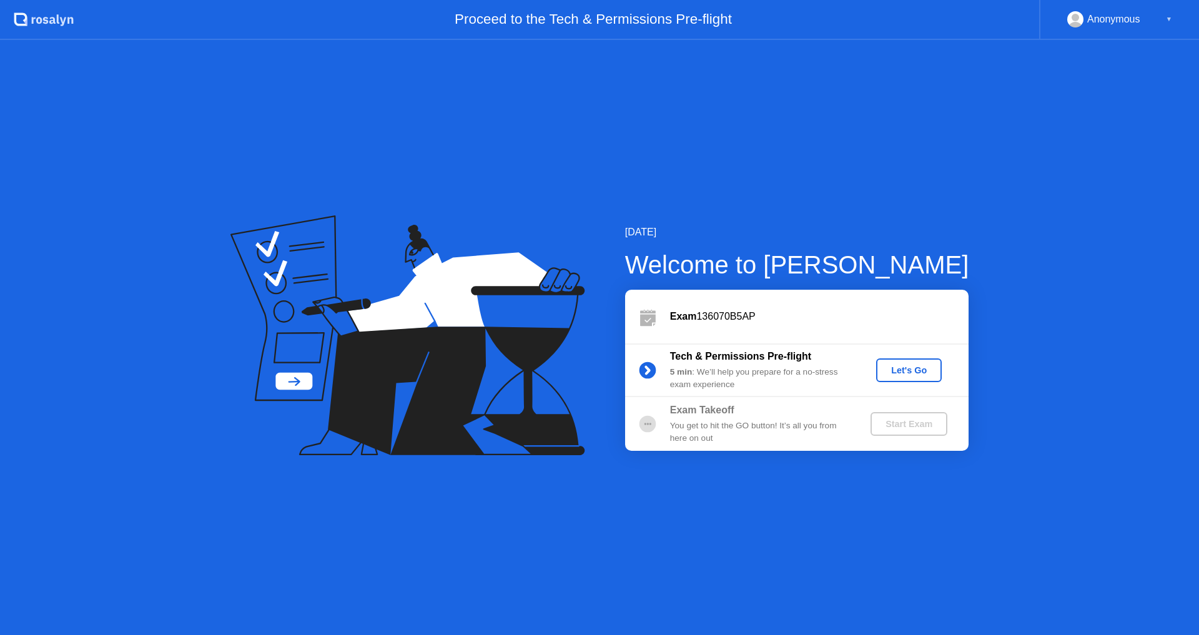
click at [916, 372] on div "Let's Go" at bounding box center [909, 370] width 56 height 10
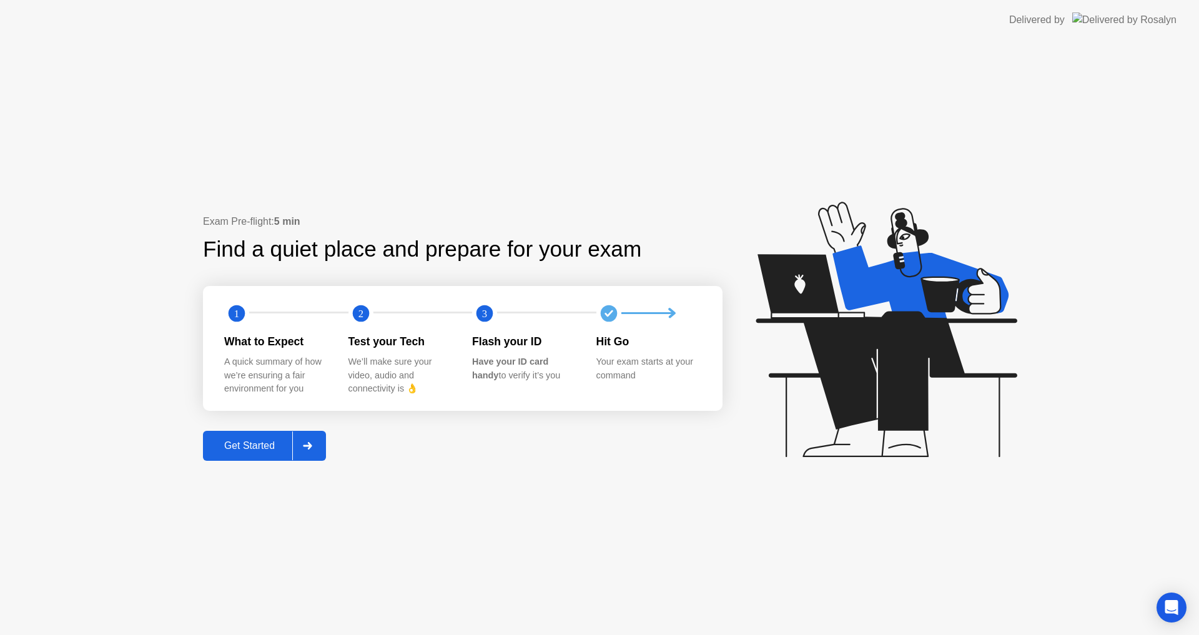
click at [233, 449] on div "Get Started" at bounding box center [250, 445] width 86 height 11
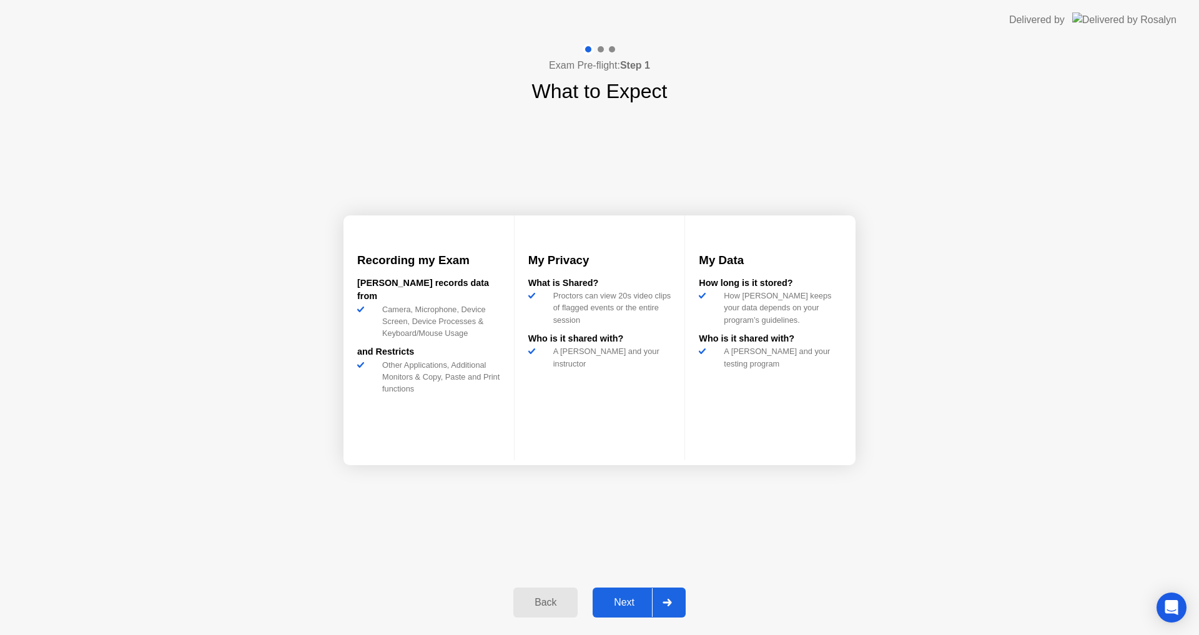
click at [626, 606] on div "Next" at bounding box center [625, 602] width 56 height 11
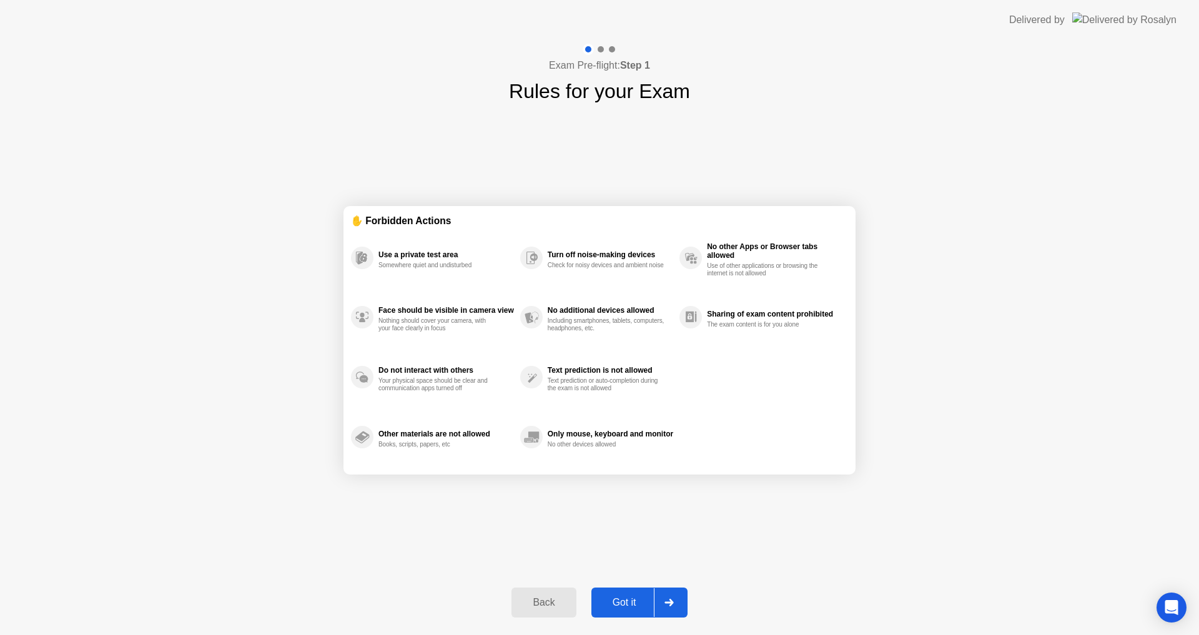
click at [629, 607] on div "Got it" at bounding box center [624, 602] width 59 height 11
select select "**********"
select select "*******"
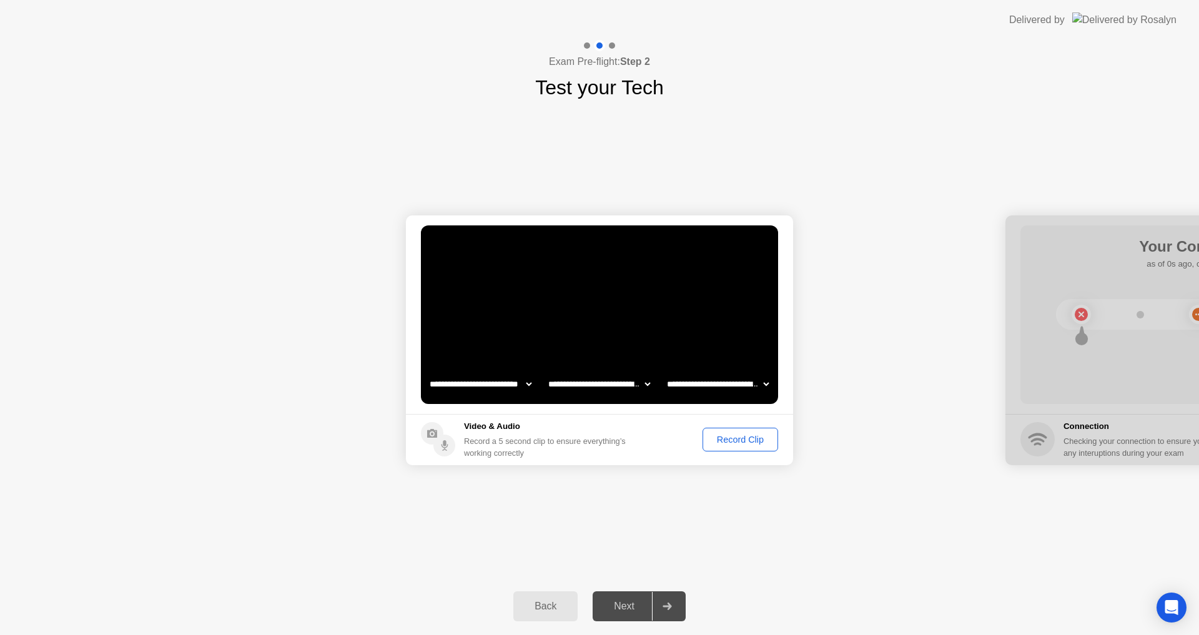
click at [744, 439] on div "Record Clip" at bounding box center [740, 440] width 67 height 10
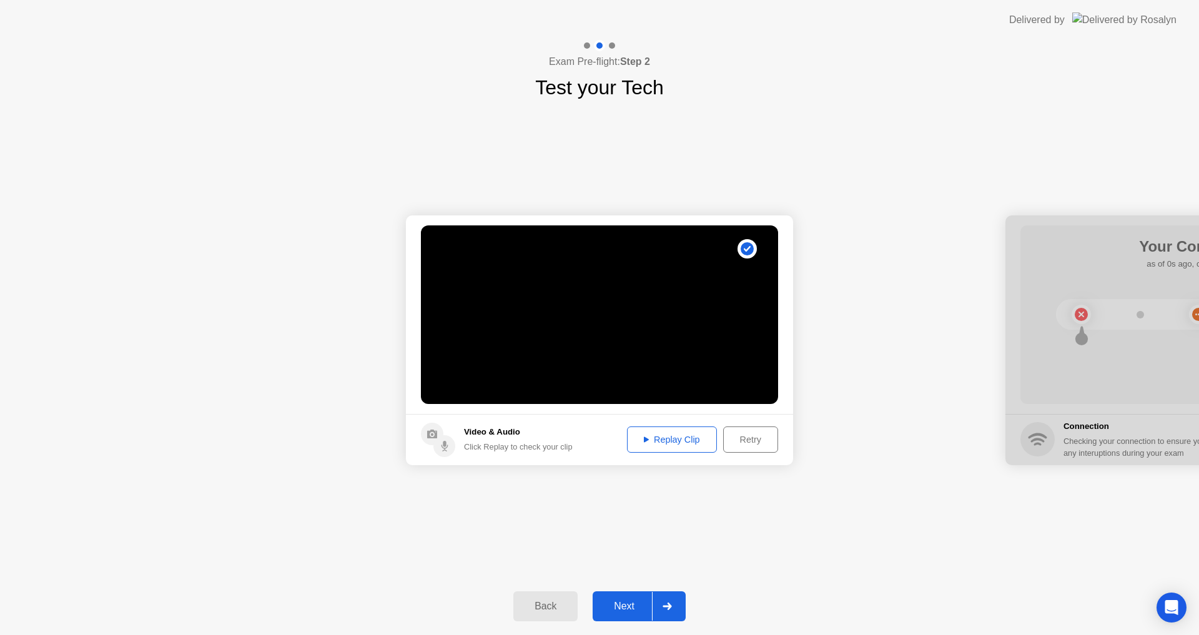
drag, startPoint x: 681, startPoint y: 438, endPoint x: 683, endPoint y: 497, distance: 59.4
click at [681, 439] on div "Replay Clip" at bounding box center [672, 440] width 81 height 10
click at [627, 608] on div "Next" at bounding box center [625, 606] width 56 height 11
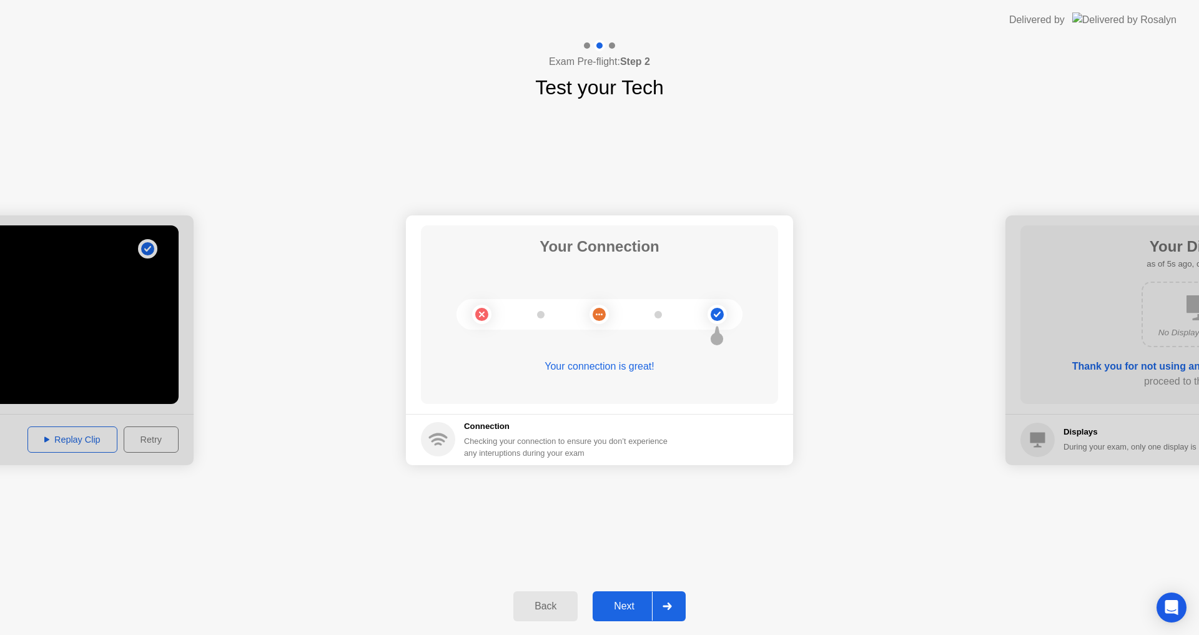
click at [621, 608] on div "Next" at bounding box center [625, 606] width 56 height 11
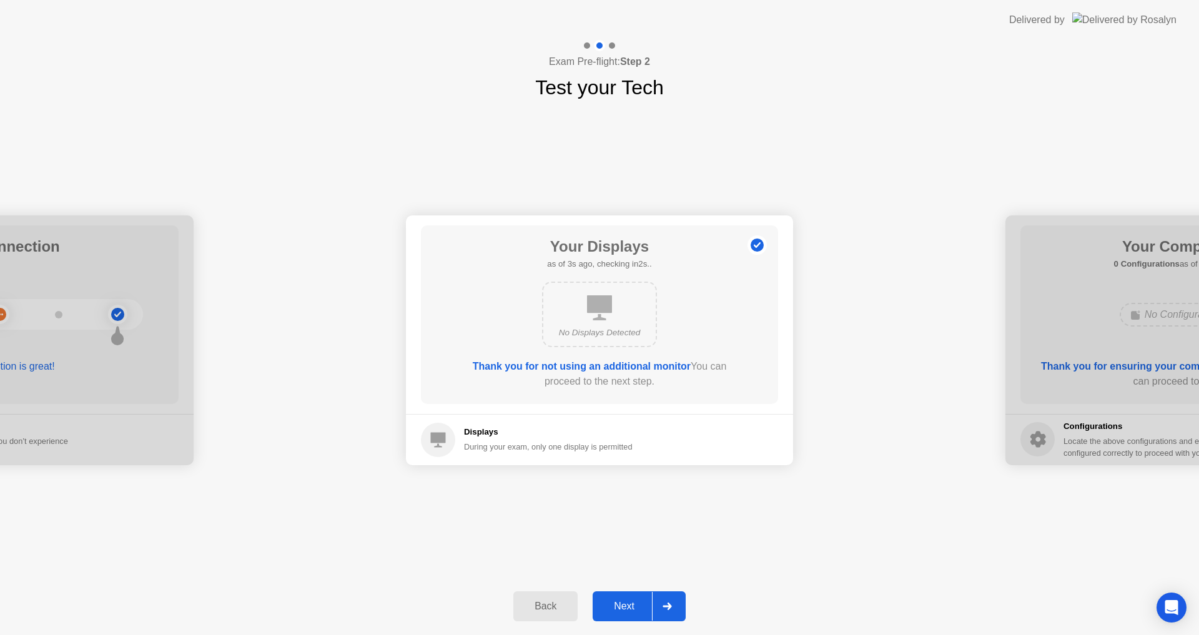
click at [618, 604] on div "Next" at bounding box center [625, 606] width 56 height 11
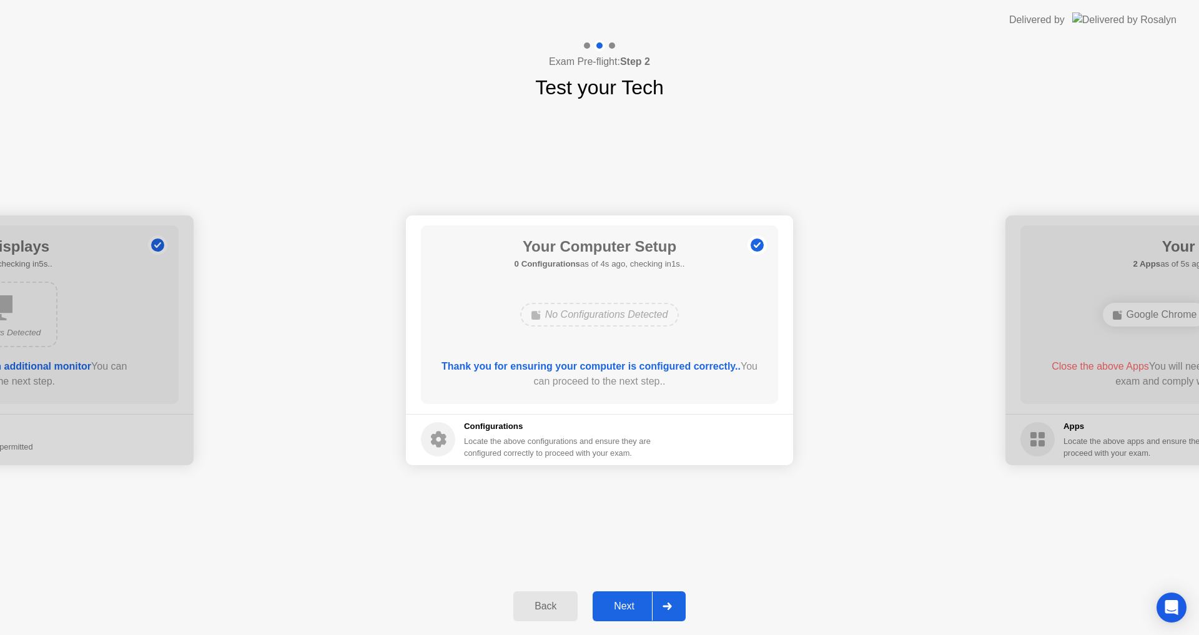
click at [624, 610] on div "Next" at bounding box center [625, 606] width 56 height 11
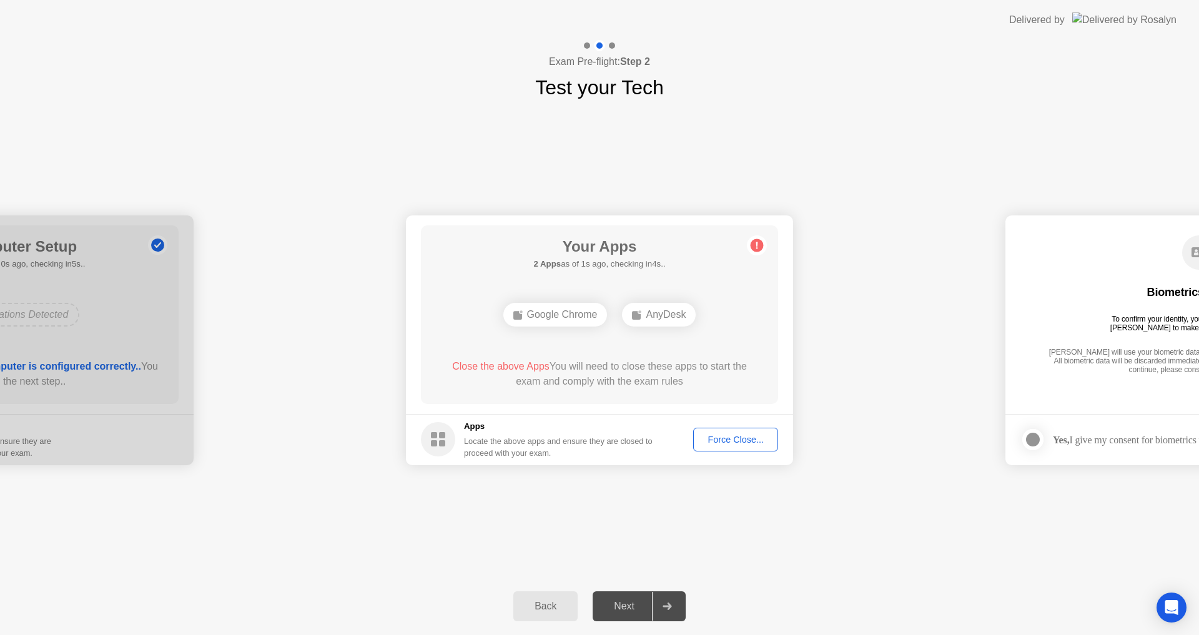
click at [737, 437] on div "Force Close..." at bounding box center [736, 440] width 76 height 10
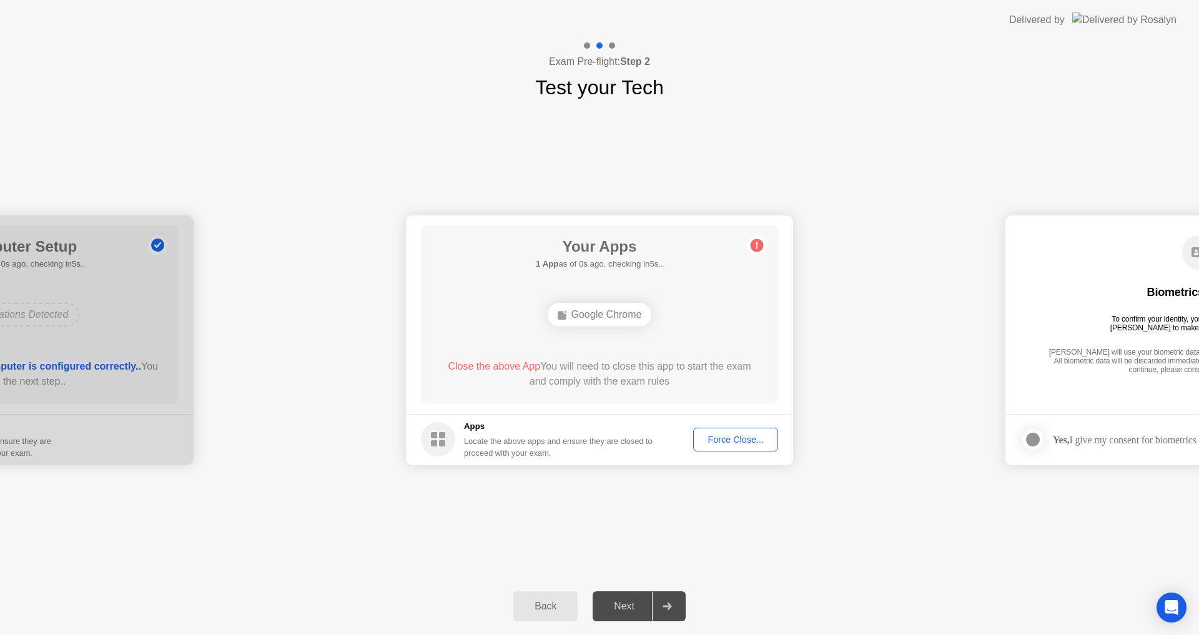
click at [591, 247] on h1 "Your Apps" at bounding box center [599, 247] width 127 height 22
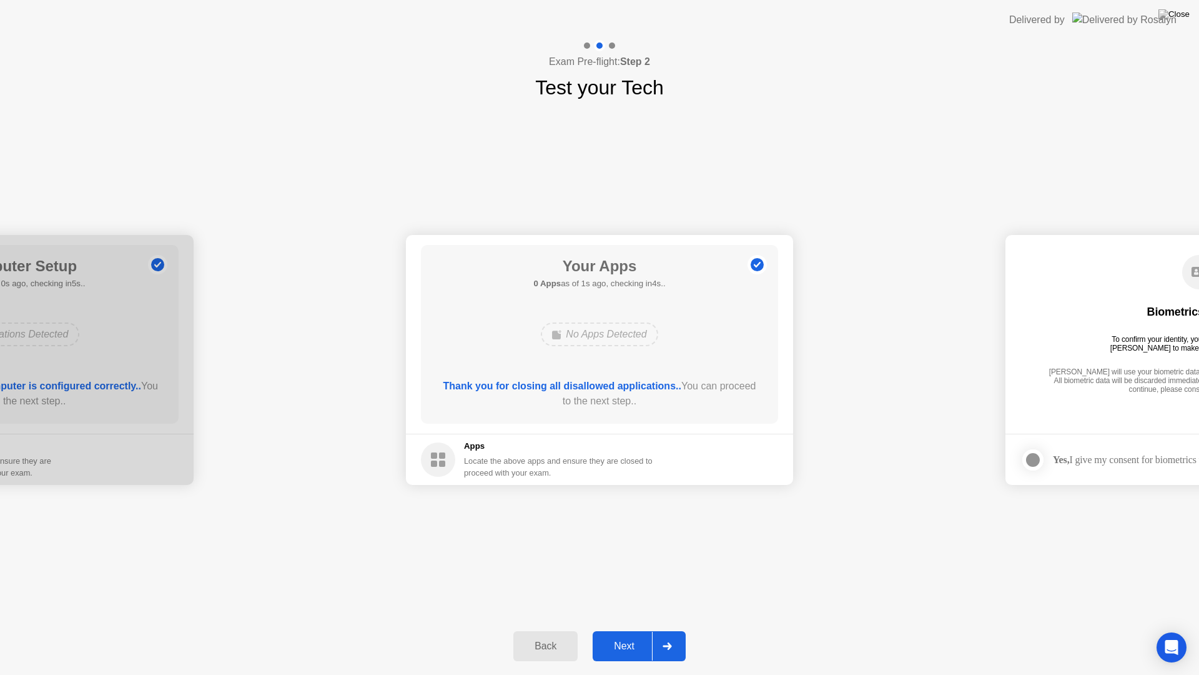
click at [640, 630] on div "Back Next" at bounding box center [599, 645] width 1199 height 57
click at [619, 635] on div "Next" at bounding box center [625, 645] width 56 height 11
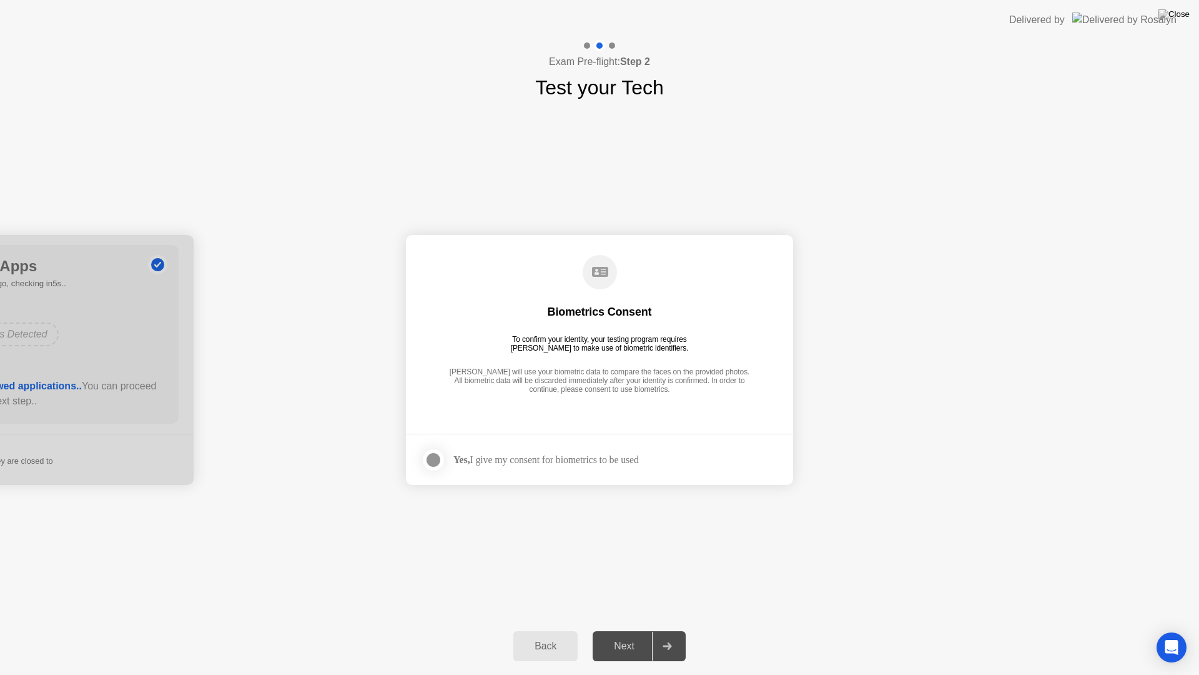
drag, startPoint x: 434, startPoint y: 457, endPoint x: 469, endPoint y: 508, distance: 62.5
click at [434, 458] on div at bounding box center [433, 459] width 15 height 15
click at [633, 635] on div "Next" at bounding box center [625, 645] width 56 height 11
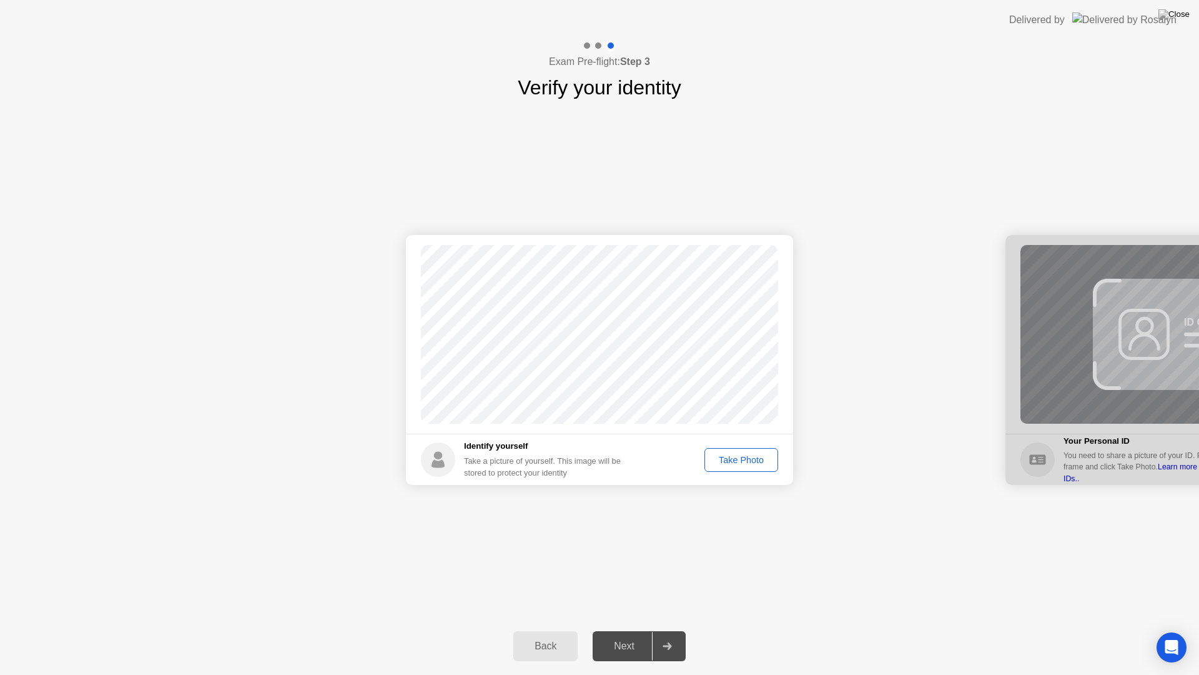
click at [750, 456] on div "Take Photo" at bounding box center [741, 460] width 65 height 10
click at [746, 459] on div "Retake" at bounding box center [749, 460] width 49 height 10
click at [740, 459] on div "Take Photo" at bounding box center [741, 460] width 65 height 10
click at [621, 635] on div "Next" at bounding box center [625, 645] width 56 height 11
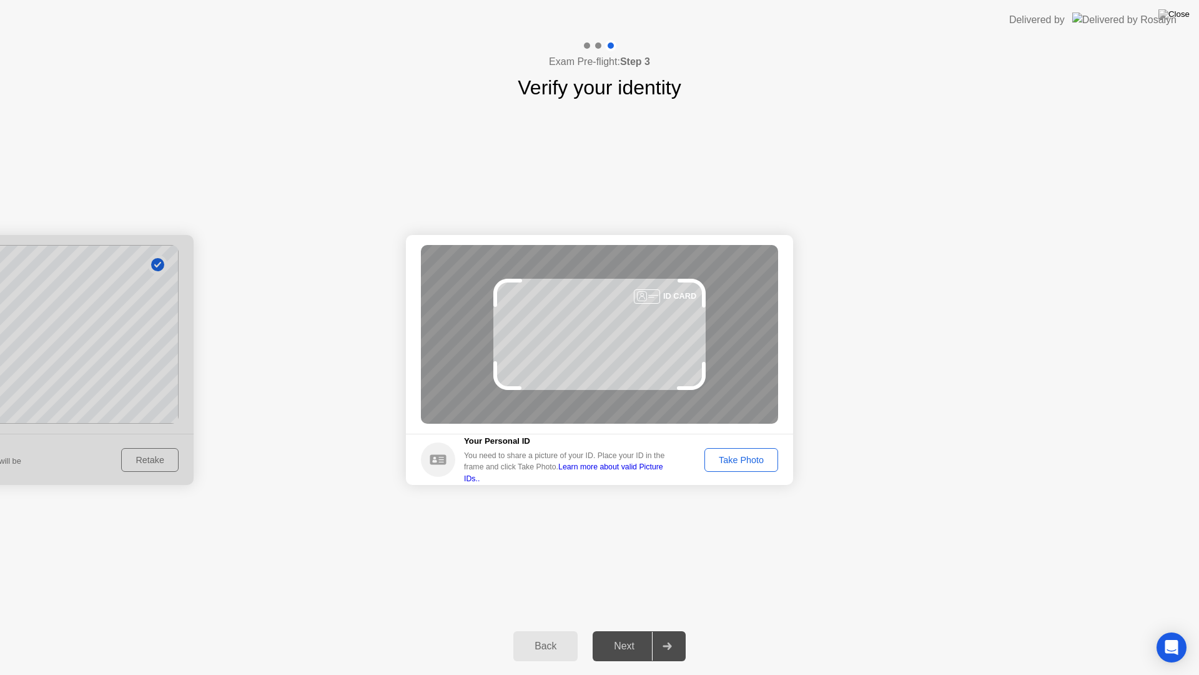
click at [733, 457] on div "Take Photo" at bounding box center [741, 460] width 65 height 10
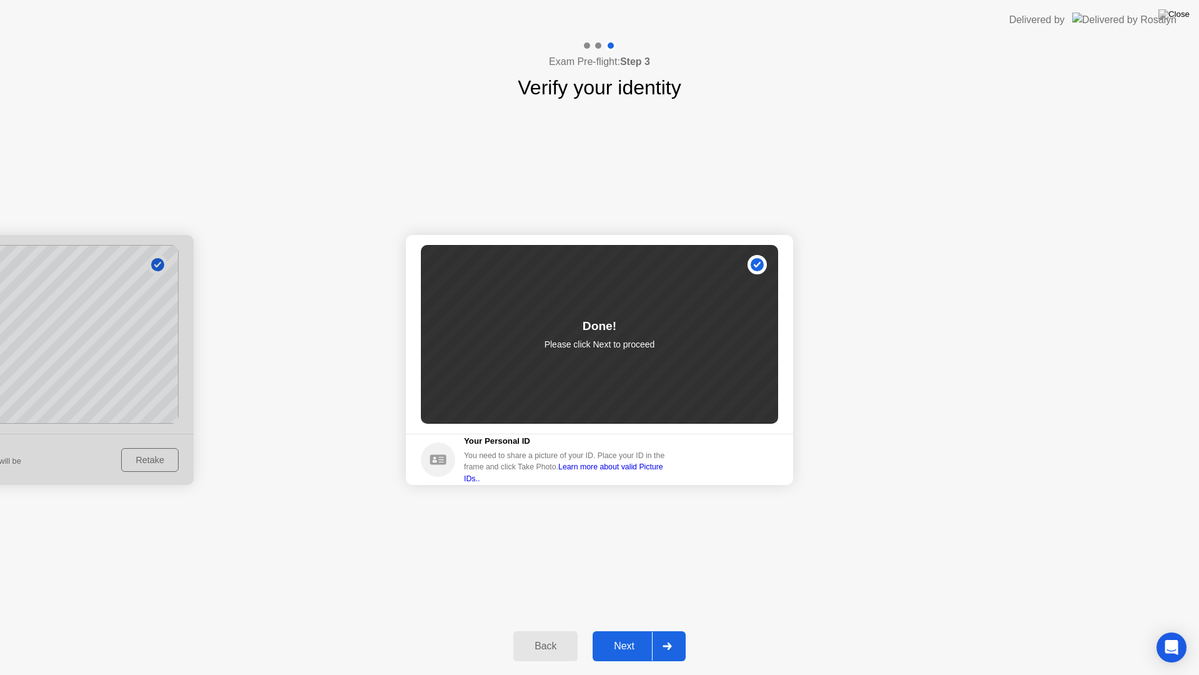
click at [645, 635] on div "Next" at bounding box center [625, 645] width 56 height 11
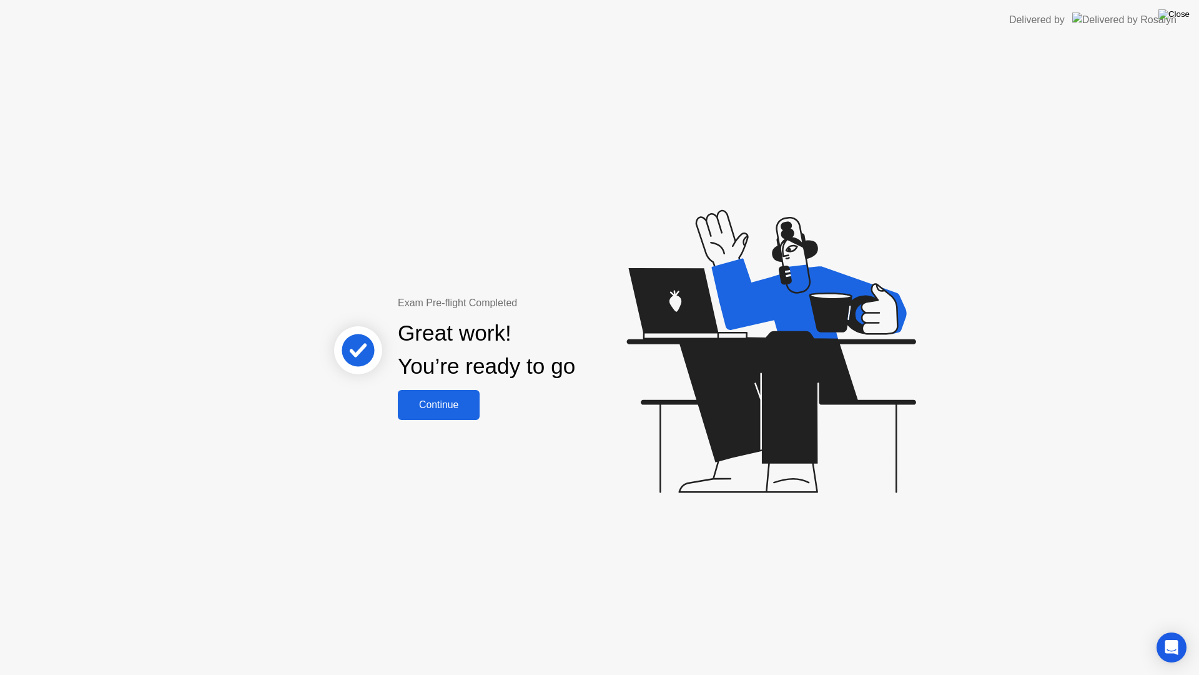
click at [1179, 16] on img at bounding box center [1174, 14] width 31 height 10
